Goal: Use online tool/utility: Utilize a website feature to perform a specific function

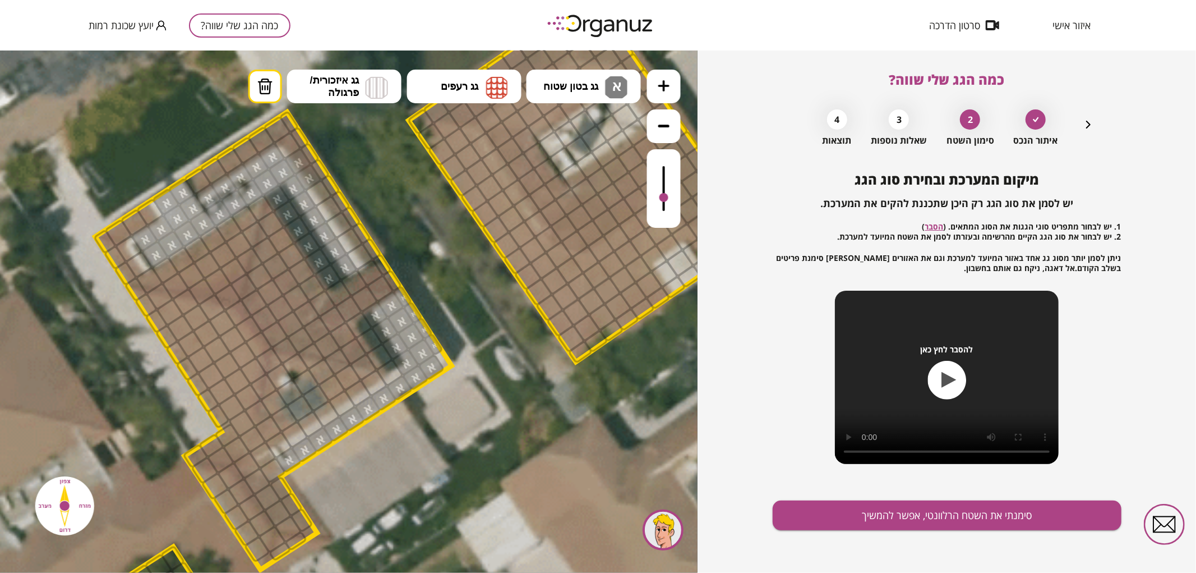
click at [670, 198] on div at bounding box center [664, 188] width 34 height 79
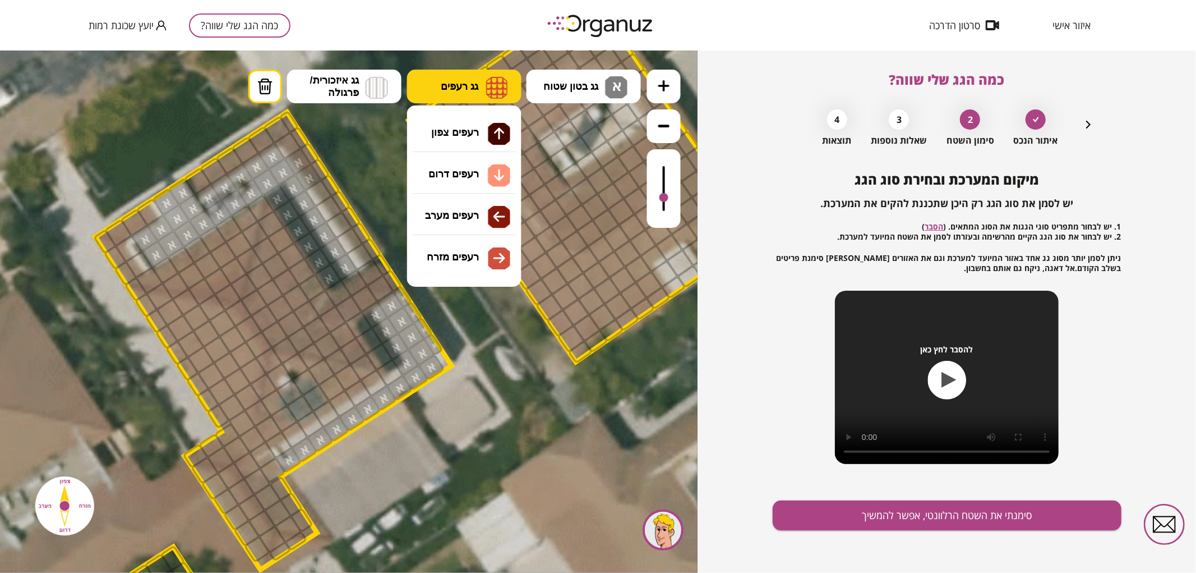
click at [503, 98] on img at bounding box center [497, 87] width 22 height 22
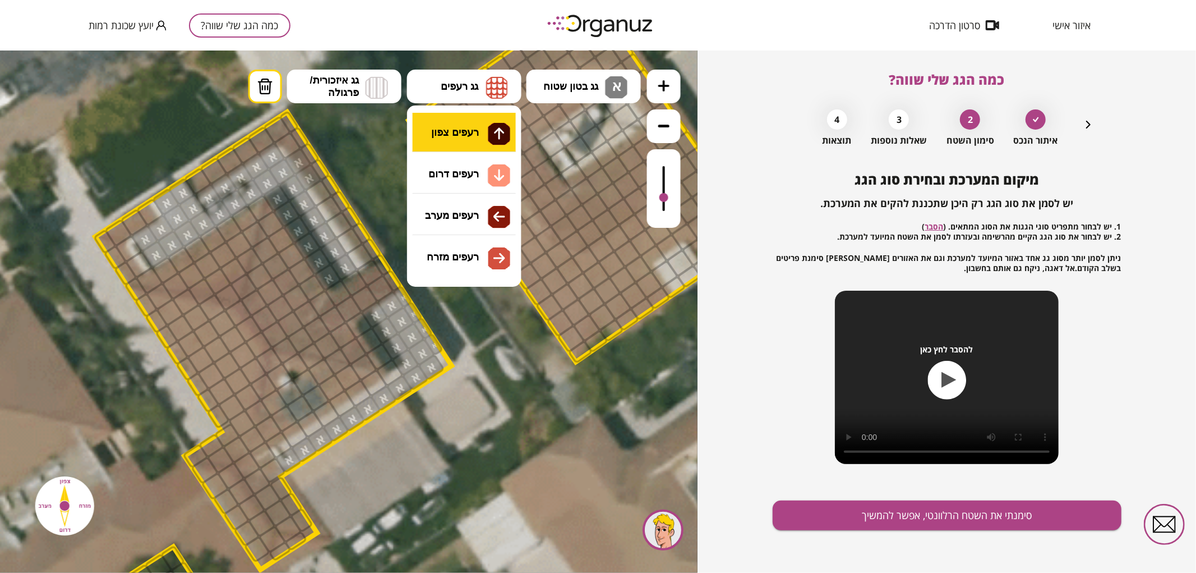
click at [496, 115] on div ".st0 { fill: #FFFFFF; } .st0 { fill: #FFFFFF; }" at bounding box center [349, 311] width 698 height 522
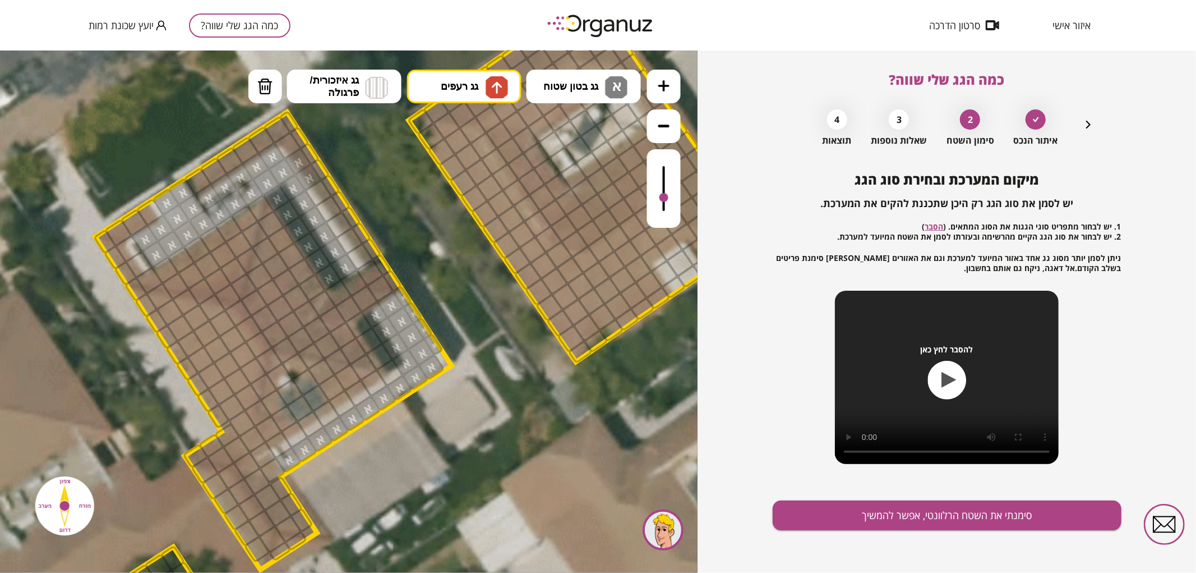
click at [243, 220] on div at bounding box center [244, 218] width 29 height 29
click at [232, 230] on div at bounding box center [228, 228] width 29 height 29
drag, startPoint x: 218, startPoint y: 237, endPoint x: 206, endPoint y: 247, distance: 15.5
click at [216, 237] on div at bounding box center [213, 238] width 29 height 29
drag, startPoint x: 200, startPoint y: 250, endPoint x: 192, endPoint y: 257, distance: 11.1
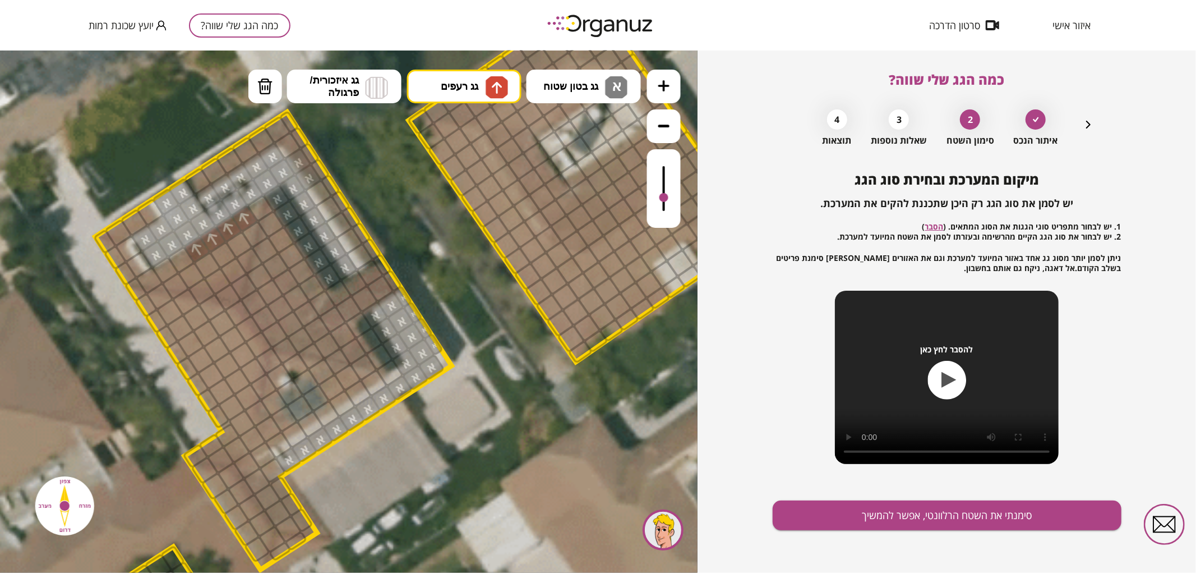
click at [199, 252] on div at bounding box center [197, 248] width 29 height 29
click at [186, 260] on div at bounding box center [181, 259] width 29 height 29
click at [169, 270] on div at bounding box center [165, 269] width 29 height 29
click at [187, 276] on div at bounding box center [191, 275] width 29 height 29
click at [202, 262] on div at bounding box center [207, 264] width 29 height 29
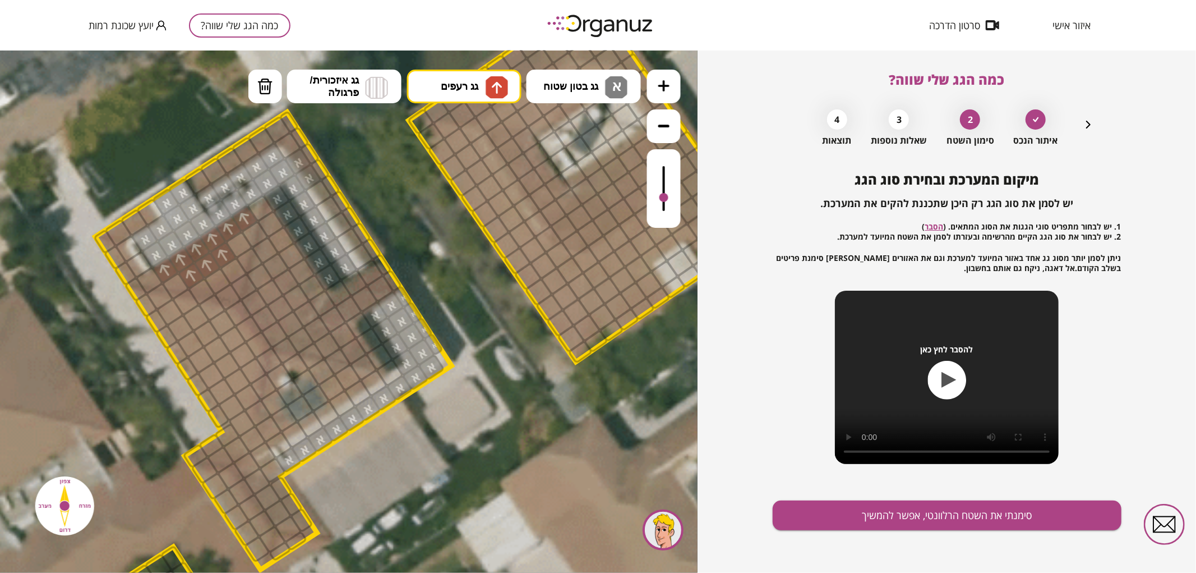
drag, startPoint x: 215, startPoint y: 252, endPoint x: 222, endPoint y: 248, distance: 7.8
click at [216, 252] on div at bounding box center [223, 254] width 29 height 29
click at [234, 239] on div at bounding box center [239, 244] width 29 height 29
drag, startPoint x: 177, startPoint y: 278, endPoint x: 193, endPoint y: 283, distance: 16.9
click at [178, 278] on div at bounding box center [176, 285] width 29 height 29
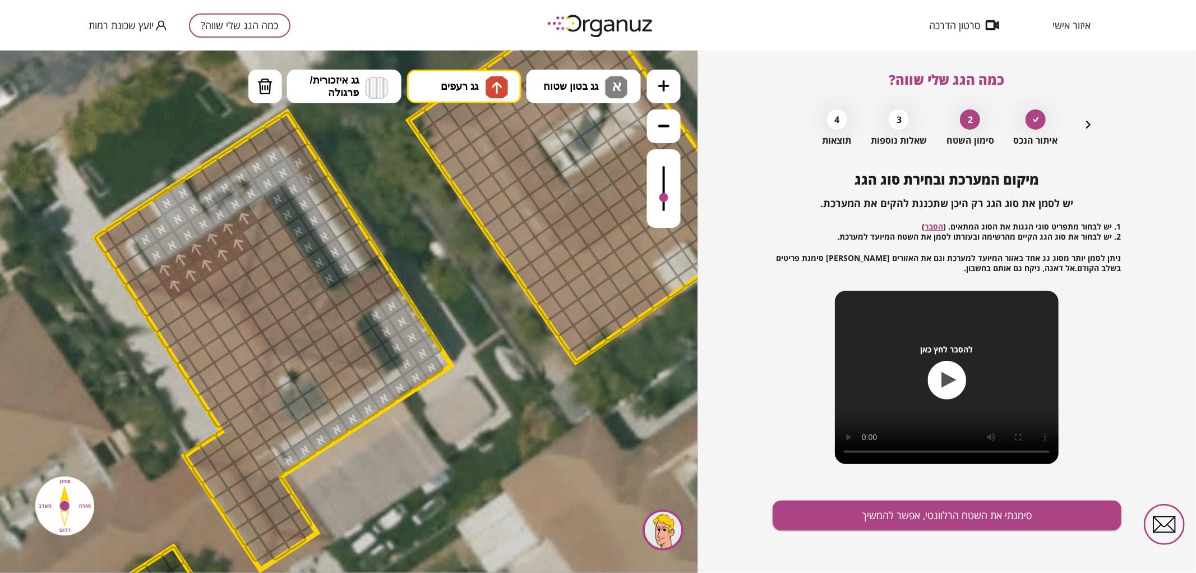
click at [215, 284] on div at bounding box center [218, 280] width 29 height 29
click at [229, 269] on div at bounding box center [233, 270] width 29 height 29
click at [206, 286] on div at bounding box center [201, 290] width 29 height 29
click at [483, 101] on button "גג רעפים" at bounding box center [464, 86] width 114 height 34
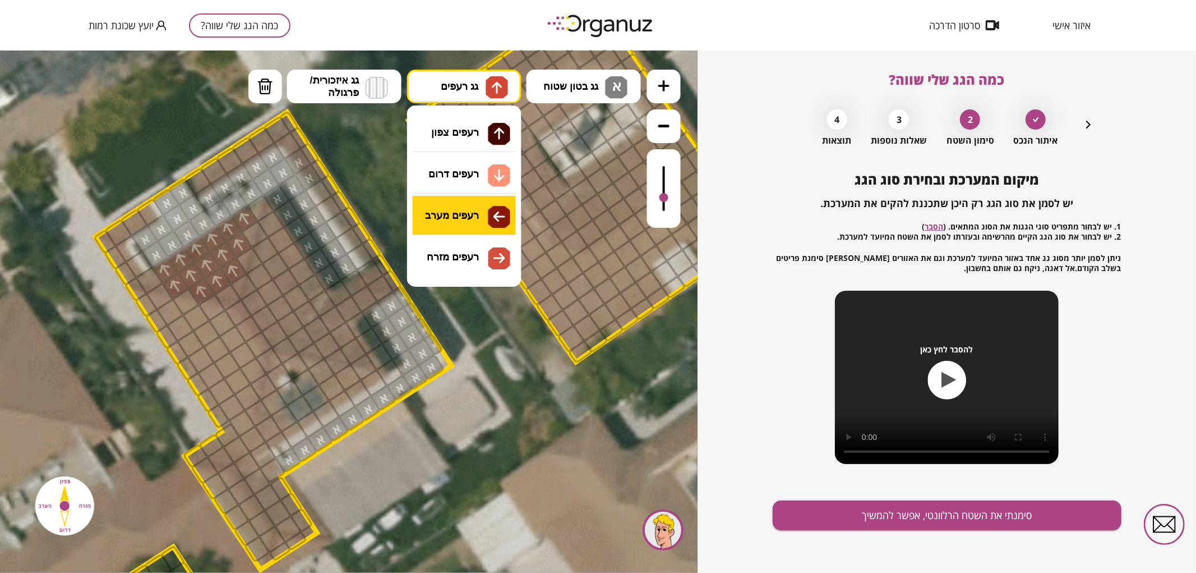
click at [467, 211] on div ".st0 { fill: #FFFFFF; } .st0 { fill: #FFFFFF; }" at bounding box center [349, 311] width 698 height 522
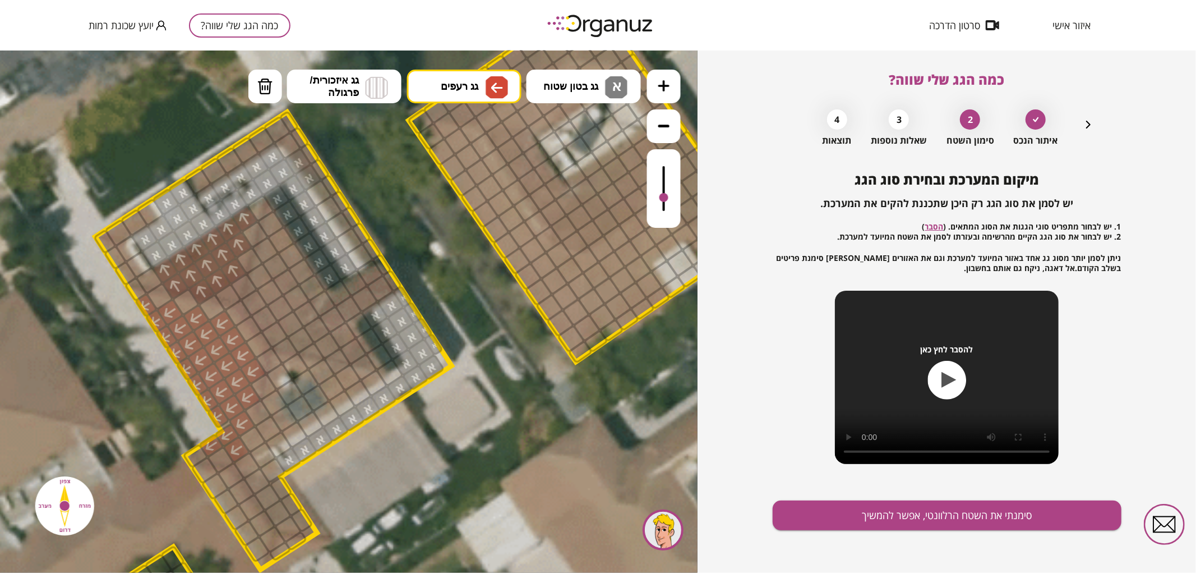
drag, startPoint x: 147, startPoint y: 304, endPoint x: 219, endPoint y: 332, distance: 77.1
drag, startPoint x: 248, startPoint y: 346, endPoint x: 232, endPoint y: 318, distance: 32.4
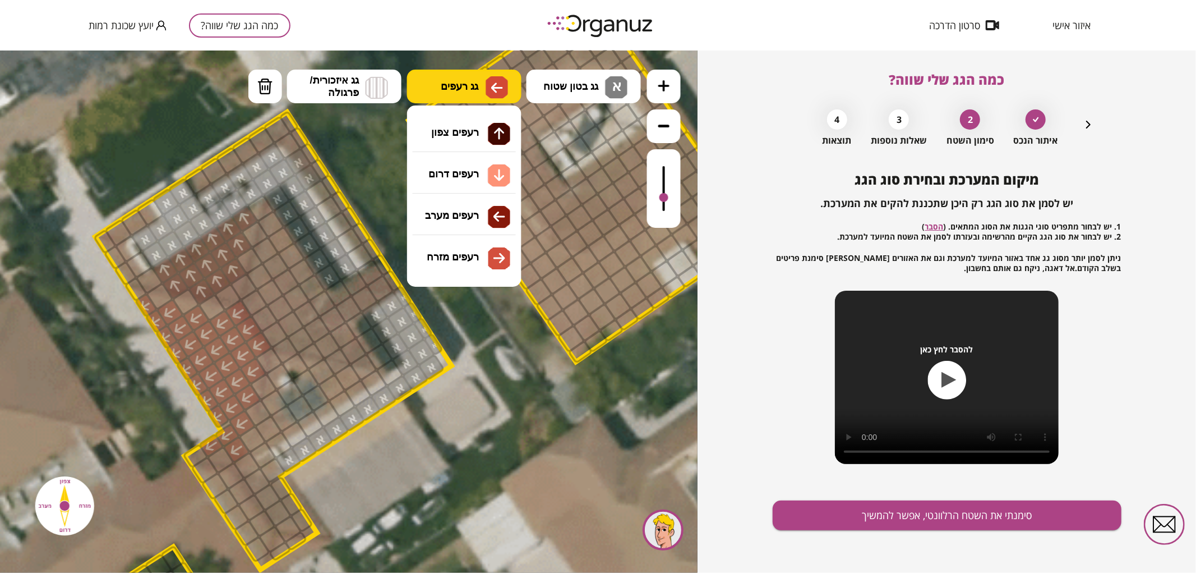
click at [487, 97] on img at bounding box center [497, 87] width 22 height 22
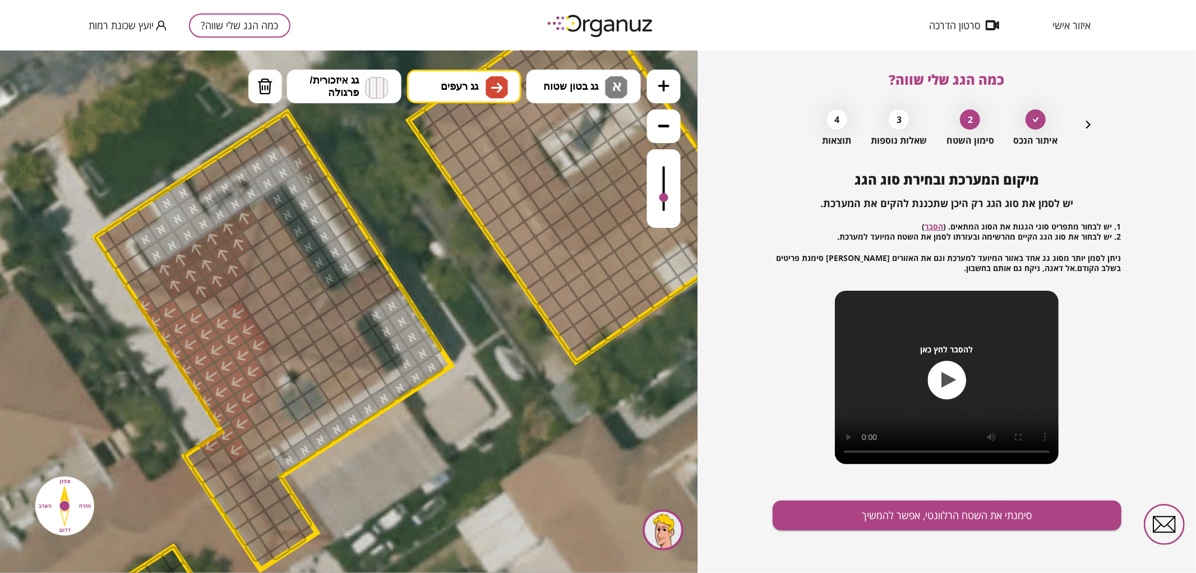
click at [461, 256] on div ".st0 { fill: #FFFFFF; } .st0 { fill: #FFFFFF; }" at bounding box center [349, 311] width 698 height 522
drag, startPoint x: 255, startPoint y: 305, endPoint x: 322, endPoint y: 306, distance: 67.3
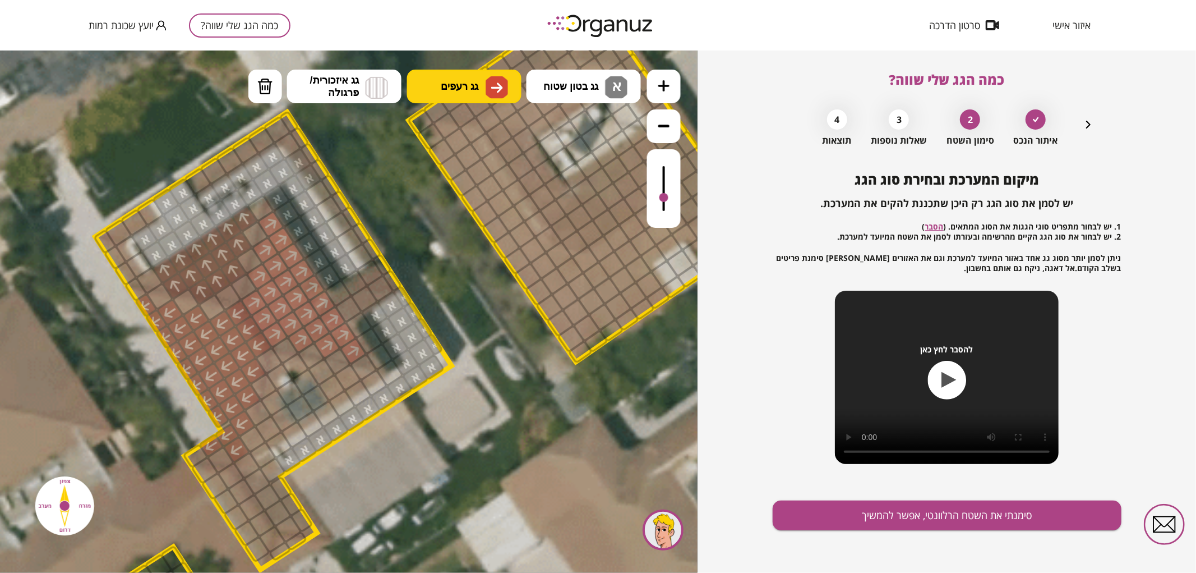
click at [471, 75] on button "גג רעפים" at bounding box center [464, 86] width 114 height 34
click at [451, 208] on div ".st0 { fill: #FFFFFF; } .st0 { fill: #FFFFFF; }" at bounding box center [349, 311] width 698 height 522
drag, startPoint x: 215, startPoint y: 480, endPoint x: 237, endPoint y: 501, distance: 30.9
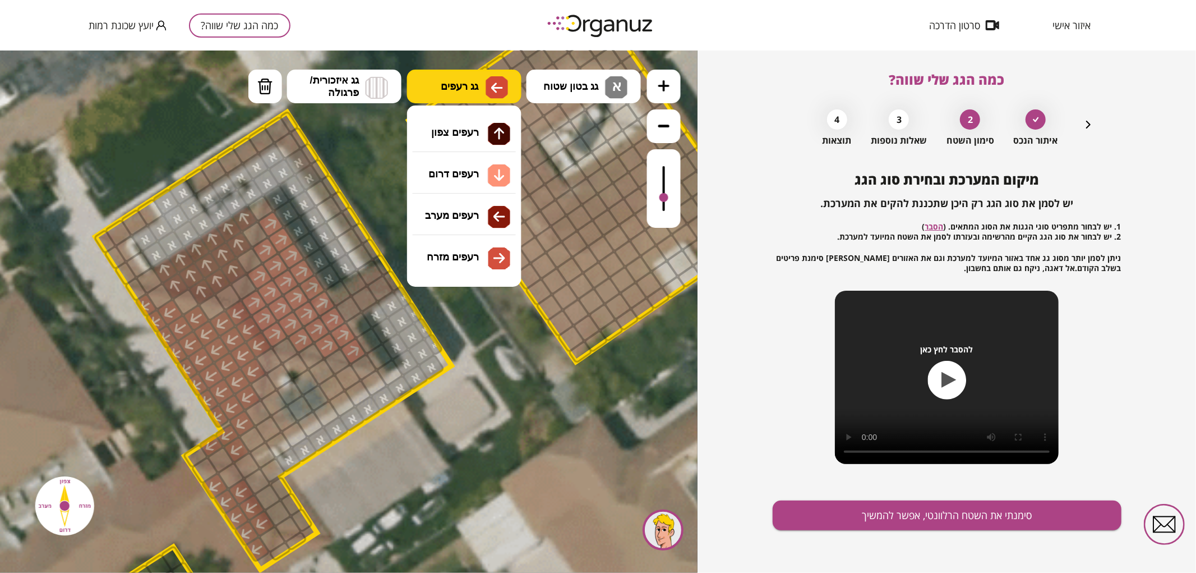
click at [477, 81] on span "גג רעפים" at bounding box center [460, 86] width 38 height 12
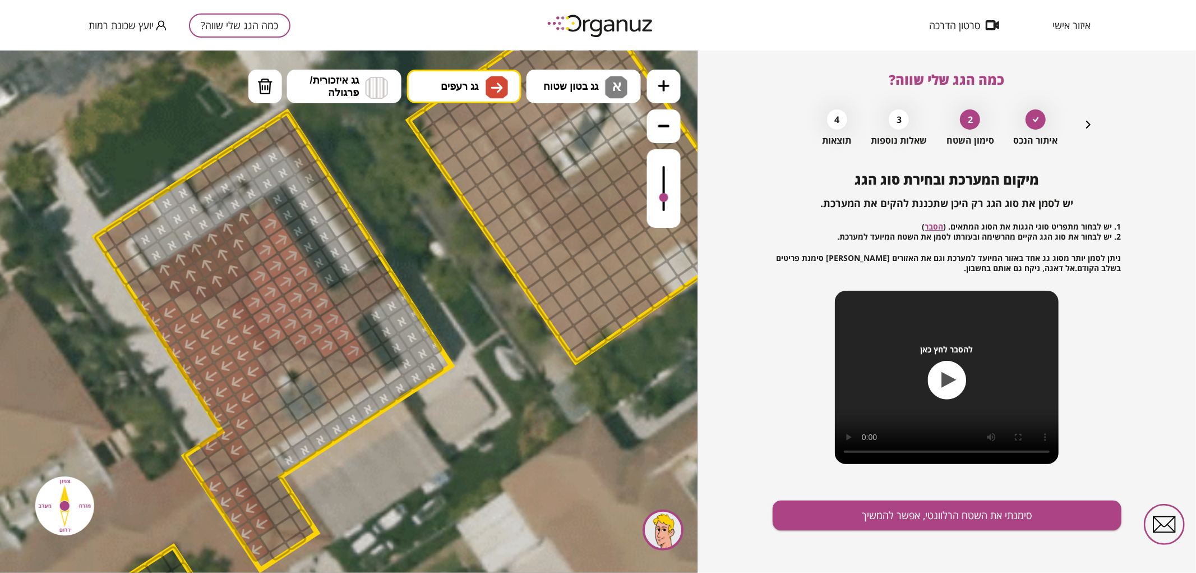
click at [468, 262] on div ".st0 { fill: #FFFFFF; } .st0 { fill: #FFFFFF; }" at bounding box center [349, 311] width 698 height 522
drag, startPoint x: 256, startPoint y: 485, endPoint x: 268, endPoint y: 477, distance: 14.2
click at [490, 91] on img at bounding box center [497, 87] width 22 height 22
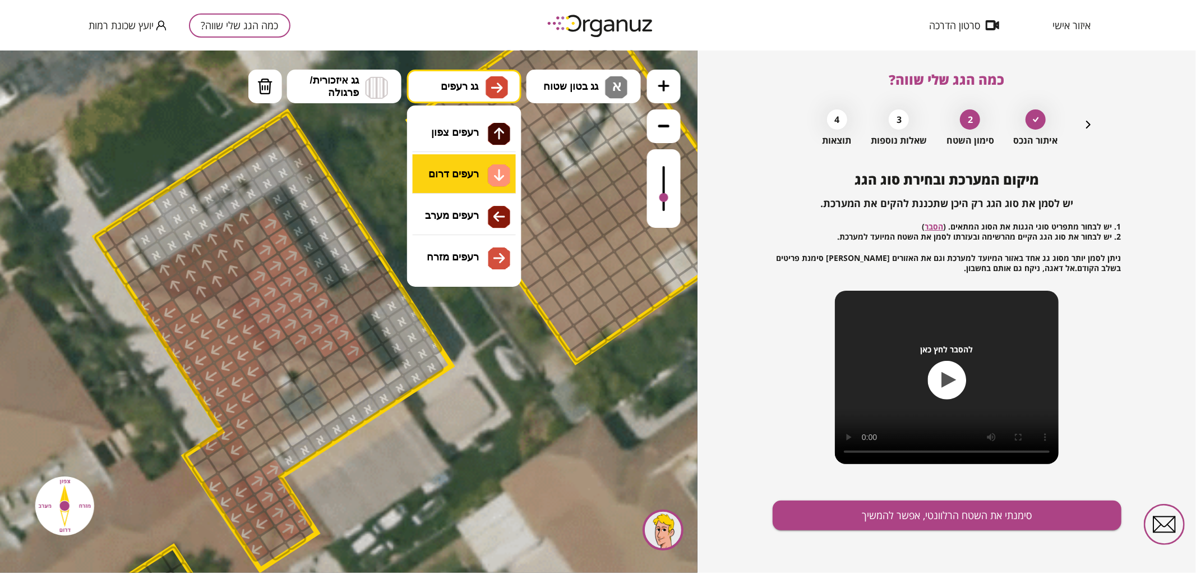
click at [487, 174] on div ".st0 { fill: #FFFFFF; } .st0 { fill: #FFFFFF; }" at bounding box center [349, 311] width 698 height 522
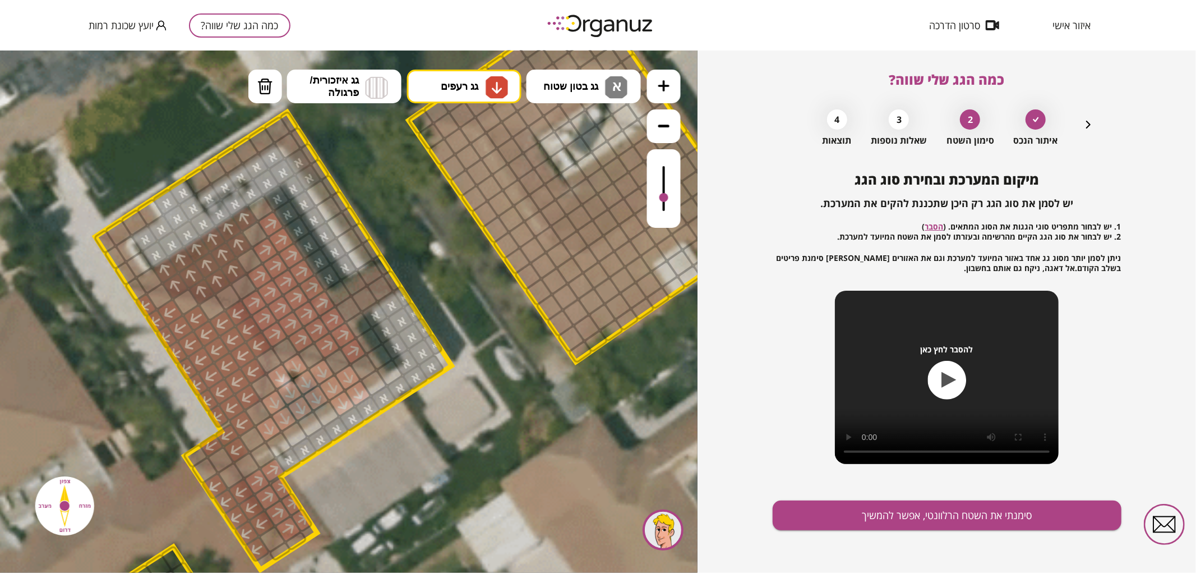
drag, startPoint x: 273, startPoint y: 430, endPoint x: 290, endPoint y: 371, distance: 61.4
click at [261, 81] on img at bounding box center [265, 85] width 16 height 17
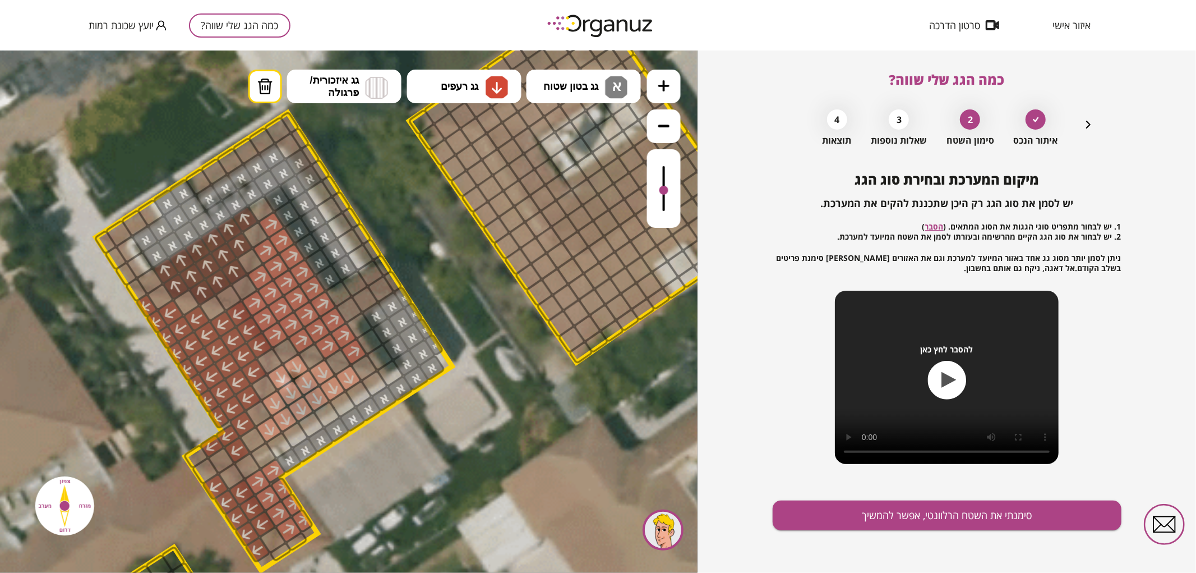
drag, startPoint x: 659, startPoint y: 191, endPoint x: 677, endPoint y: 128, distance: 64.9
click at [677, 128] on div at bounding box center [664, 148] width 34 height 158
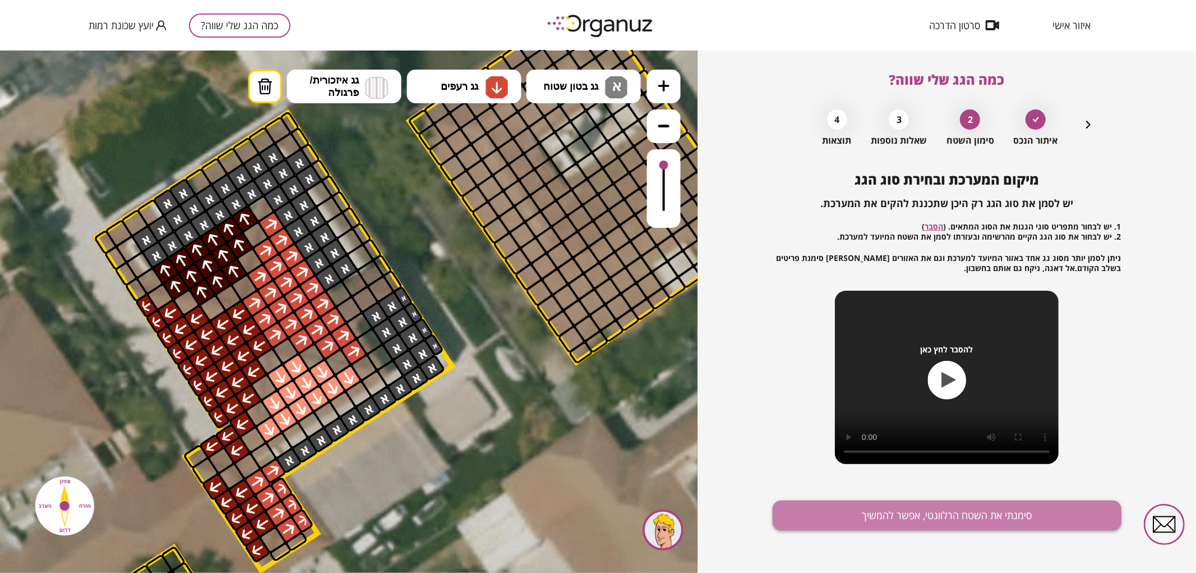
click at [911, 524] on button "סימנתי את השטח הרלוונטי, אפשר להמשיך" at bounding box center [947, 515] width 349 height 30
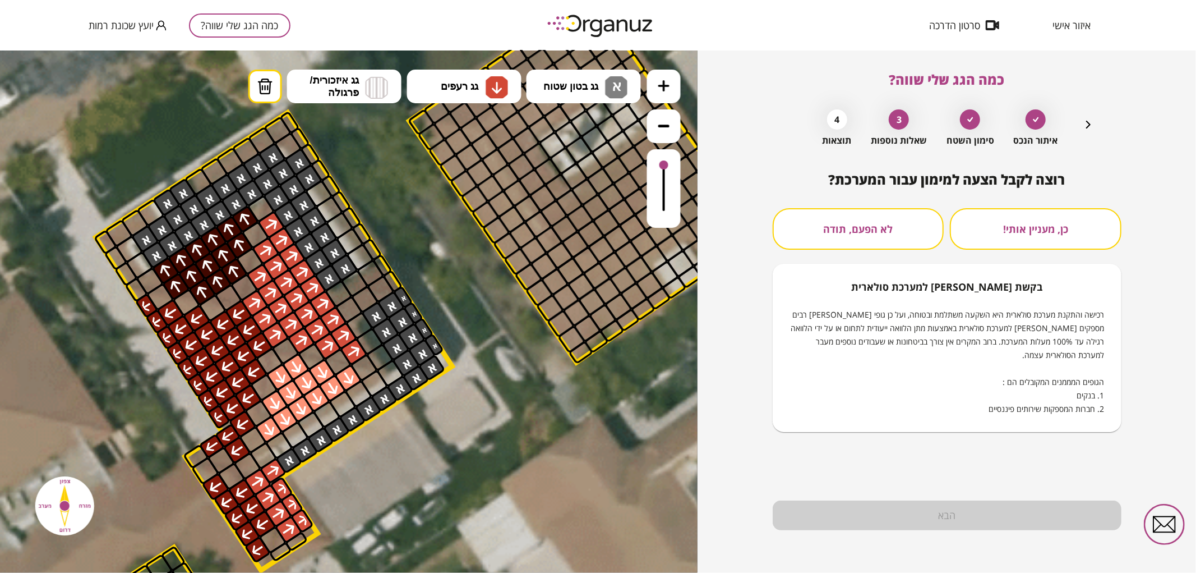
drag, startPoint x: 877, startPoint y: 227, endPoint x: 885, endPoint y: 273, distance: 46.8
click at [877, 227] on button "לא הפעם, תודה" at bounding box center [859, 229] width 172 height 42
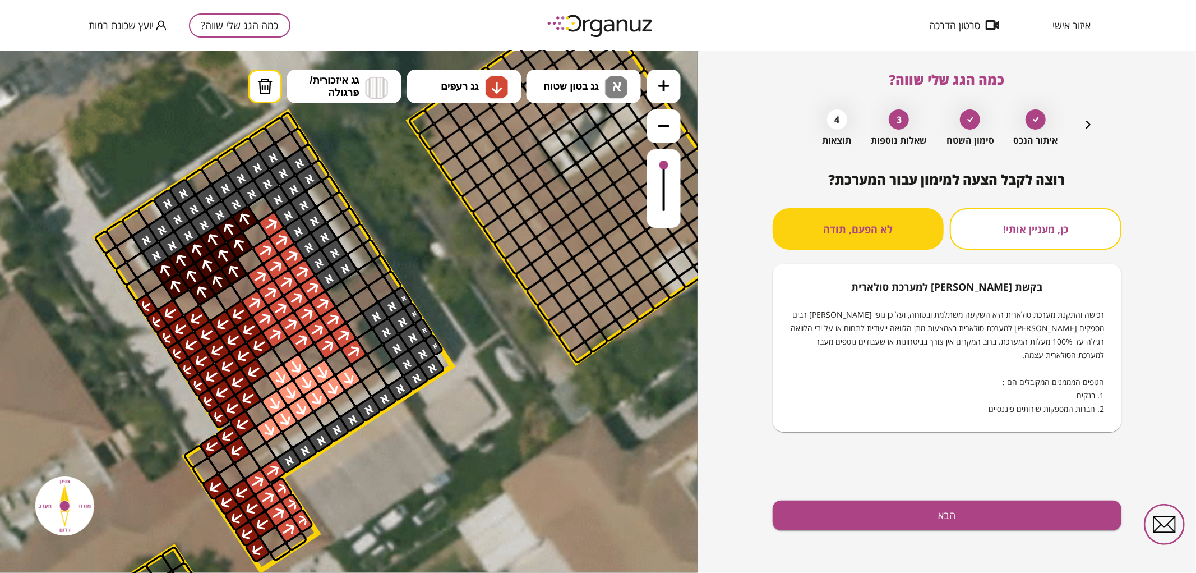
click at [870, 536] on div "רוצה לקבל הצעה למימון עבור המערכת? כן, מעניין אותי! לא הפעם, תודה בקשת [PERSON_…" at bounding box center [947, 372] width 349 height 401
click at [859, 514] on button "הבא" at bounding box center [947, 515] width 349 height 30
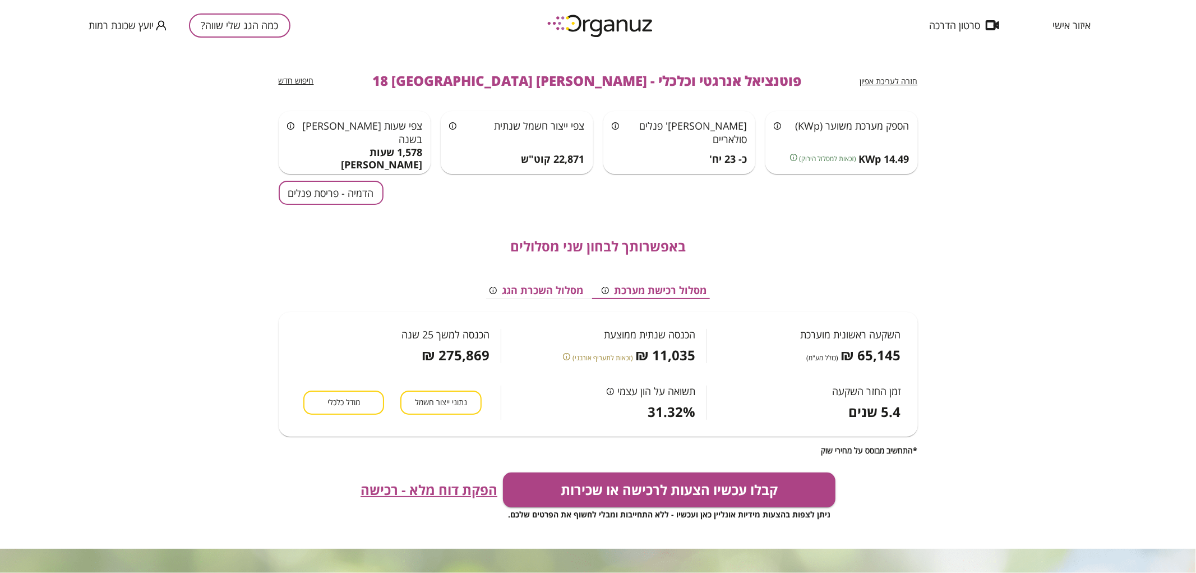
click at [372, 188] on button "הדמיה - פריסת פנלים" at bounding box center [331, 193] width 105 height 24
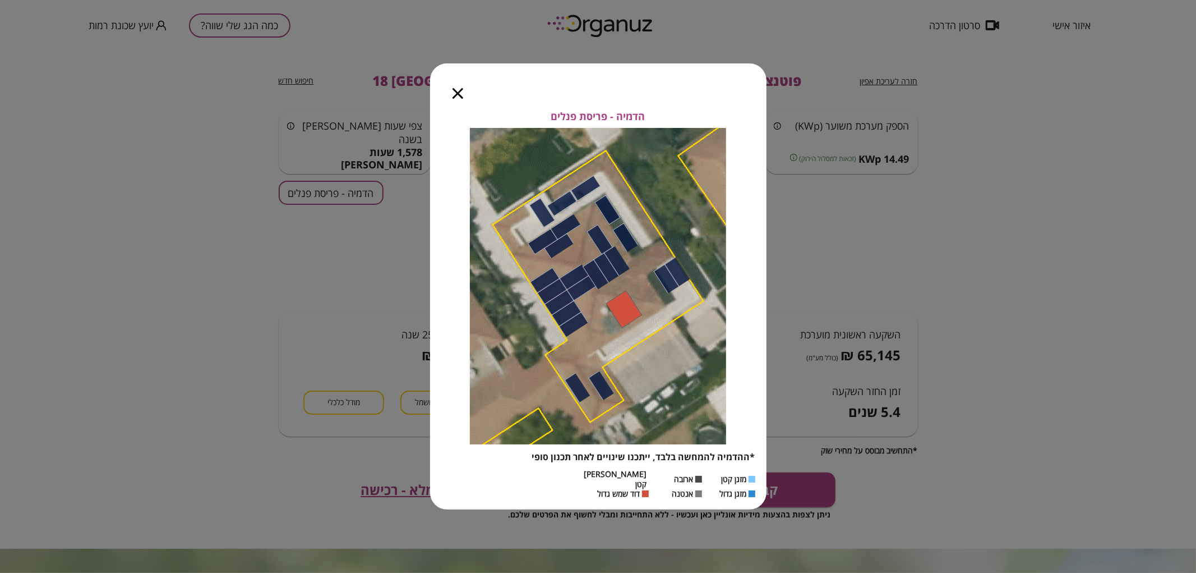
click at [457, 98] on icon "button" at bounding box center [458, 93] width 11 height 11
